Goal: Task Accomplishment & Management: Manage account settings

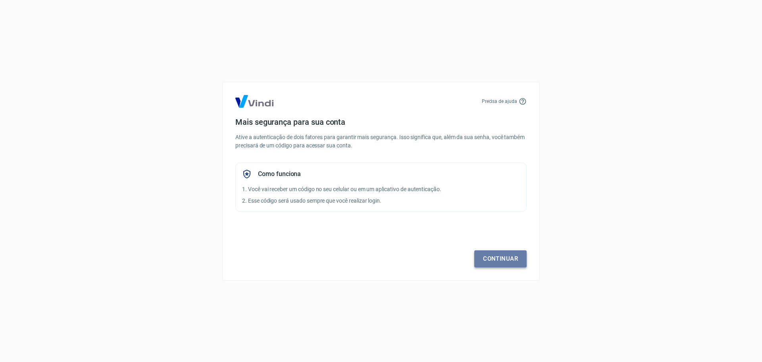
click at [514, 260] on link "Continuar" at bounding box center [500, 258] width 52 height 17
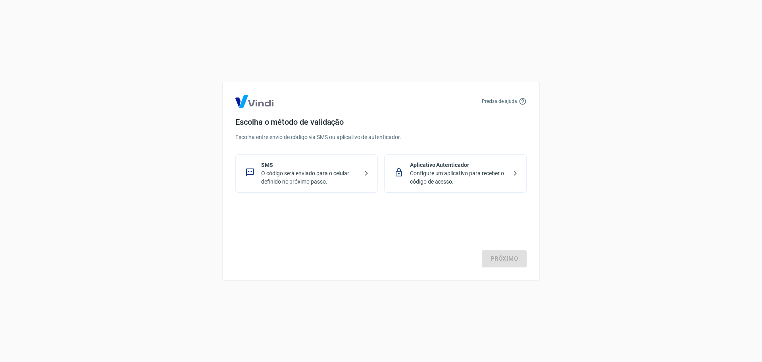
click at [444, 196] on div "Precisa de ajuda Escolha o método de validação Escolha entre envio de código vi…" at bounding box center [381, 181] width 318 height 199
click at [444, 176] on p "Configure um aplicativo para receber o código de acesso." at bounding box center [458, 177] width 97 height 17
click at [509, 264] on link "Próximo" at bounding box center [504, 258] width 45 height 17
